Goal: Transaction & Acquisition: Download file/media

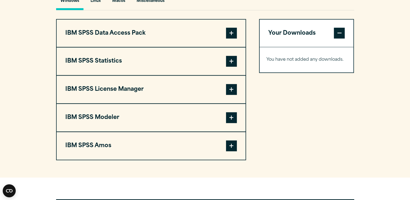
scroll to position [414, 0]
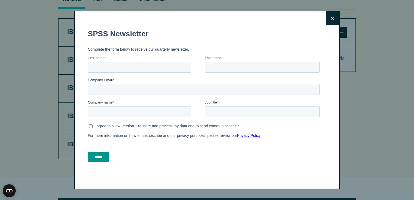
click at [327, 18] on button "Close" at bounding box center [333, 18] width 14 height 14
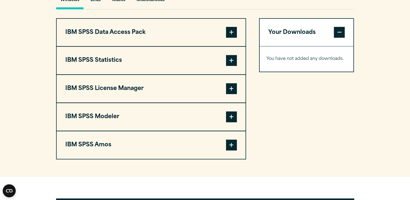
click at [232, 66] on span at bounding box center [231, 60] width 11 height 11
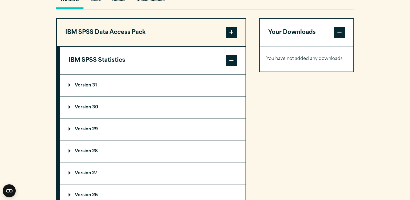
click at [89, 109] on p "Version 30" at bounding box center [84, 107] width 30 height 4
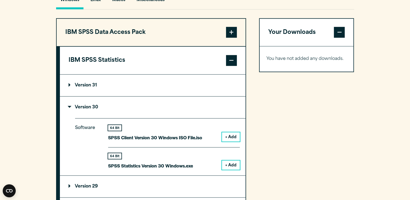
click at [227, 170] on button "+ Add" at bounding box center [231, 164] width 18 height 9
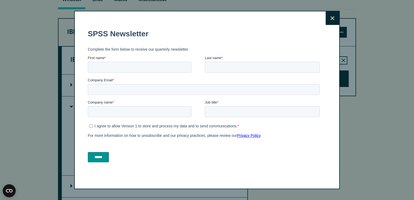
click at [333, 17] on button "Close" at bounding box center [333, 18] width 14 height 14
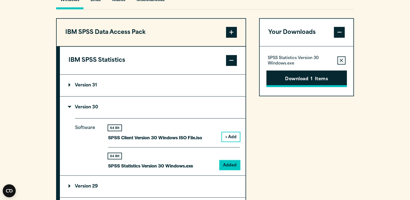
click at [312, 83] on span "1" at bounding box center [312, 79] width 2 height 7
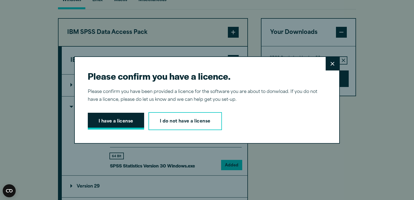
click at [114, 125] on button "I have a license" at bounding box center [116, 121] width 56 height 17
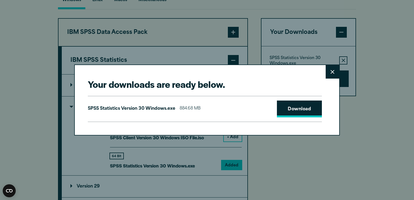
click at [311, 108] on link "Download" at bounding box center [299, 109] width 45 height 17
click at [331, 70] on icon at bounding box center [333, 72] width 4 height 4
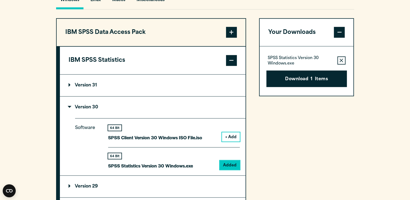
click at [188, 170] on p "SPSS Statistics Version 30 Windows.exe" at bounding box center [150, 166] width 85 height 8
drag, startPoint x: 188, startPoint y: 178, endPoint x: 201, endPoint y: 176, distance: 13.1
click at [201, 170] on div "64 Bit SPSS Statistics Version 30 Windows.exe Added" at bounding box center [174, 158] width 132 height 22
click at [295, 87] on button "Download 1 Items" at bounding box center [306, 78] width 80 height 17
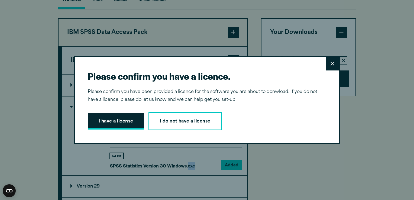
click at [130, 127] on button "I have a license" at bounding box center [116, 121] width 56 height 17
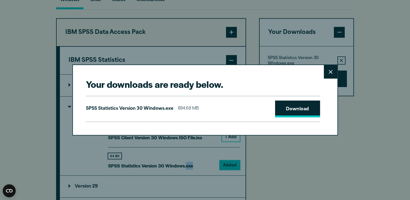
click at [283, 111] on link "Download" at bounding box center [297, 109] width 45 height 17
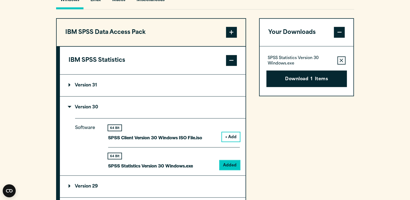
click at [312, 152] on div "Your downloads are ready below. Close SPSS Statistics Version 30 Windows.exe 88…" at bounding box center [205, 100] width 410 height 200
